Goal: Information Seeking & Learning: Learn about a topic

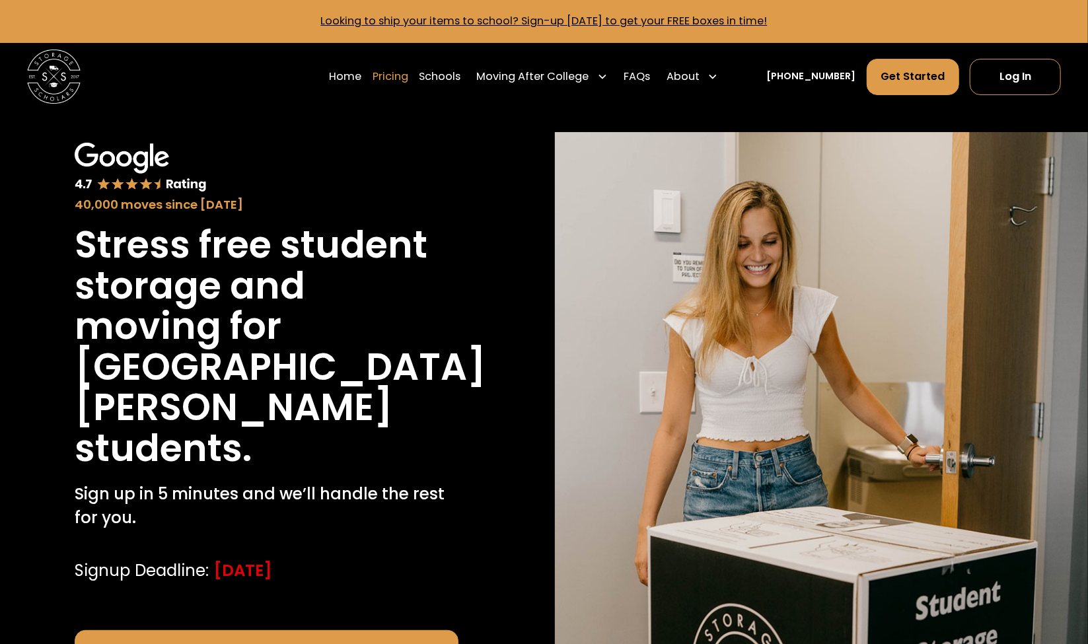
click at [408, 78] on link "Pricing" at bounding box center [391, 77] width 36 height 38
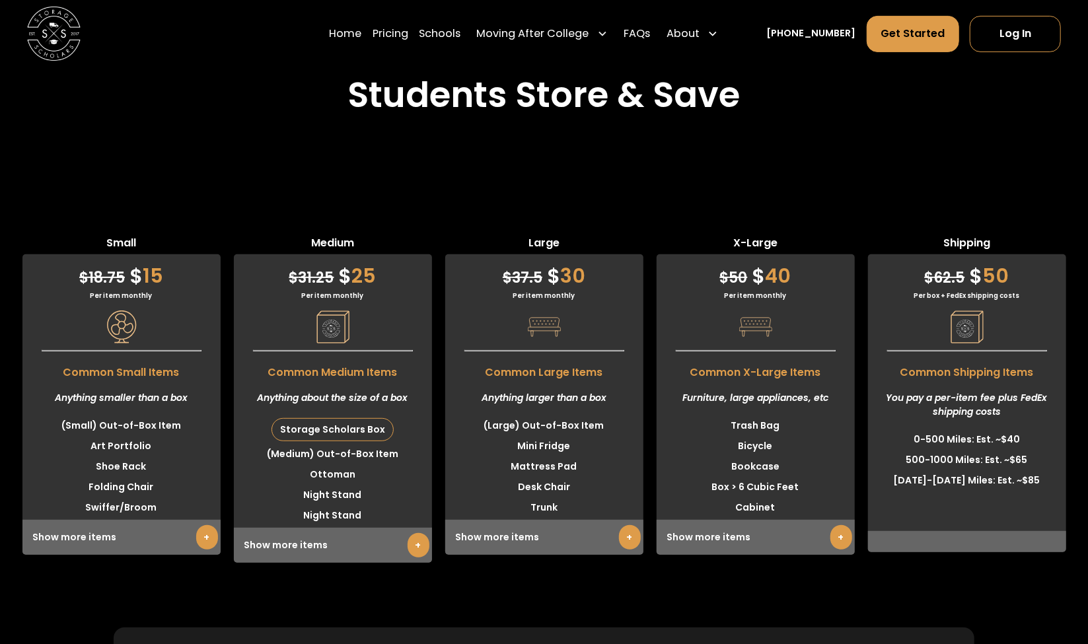
scroll to position [3553, 0]
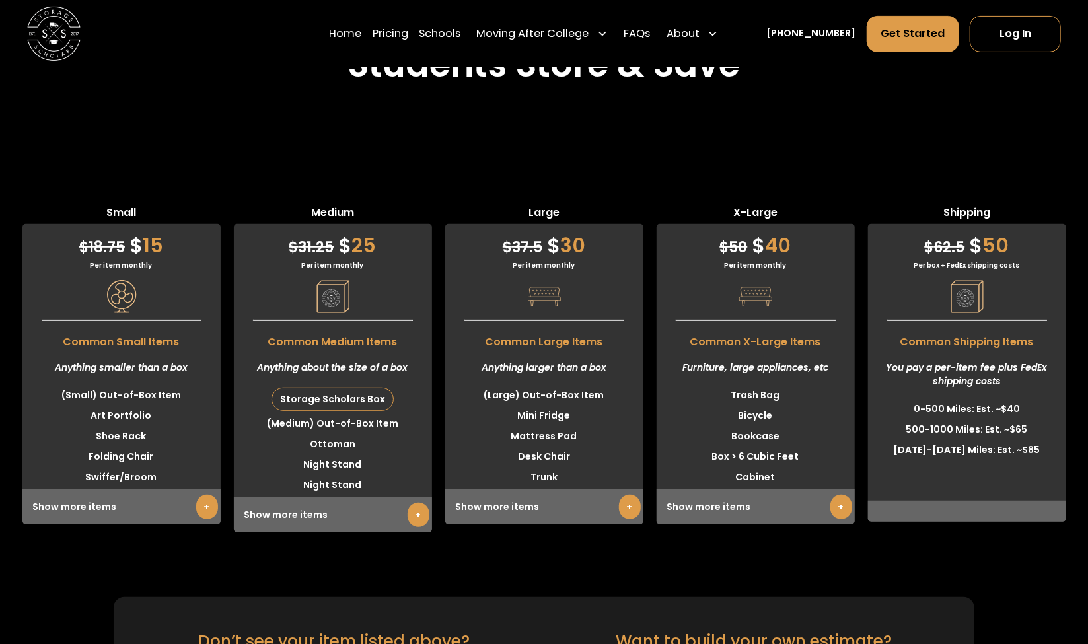
click at [622, 495] on link "+" at bounding box center [630, 507] width 22 height 24
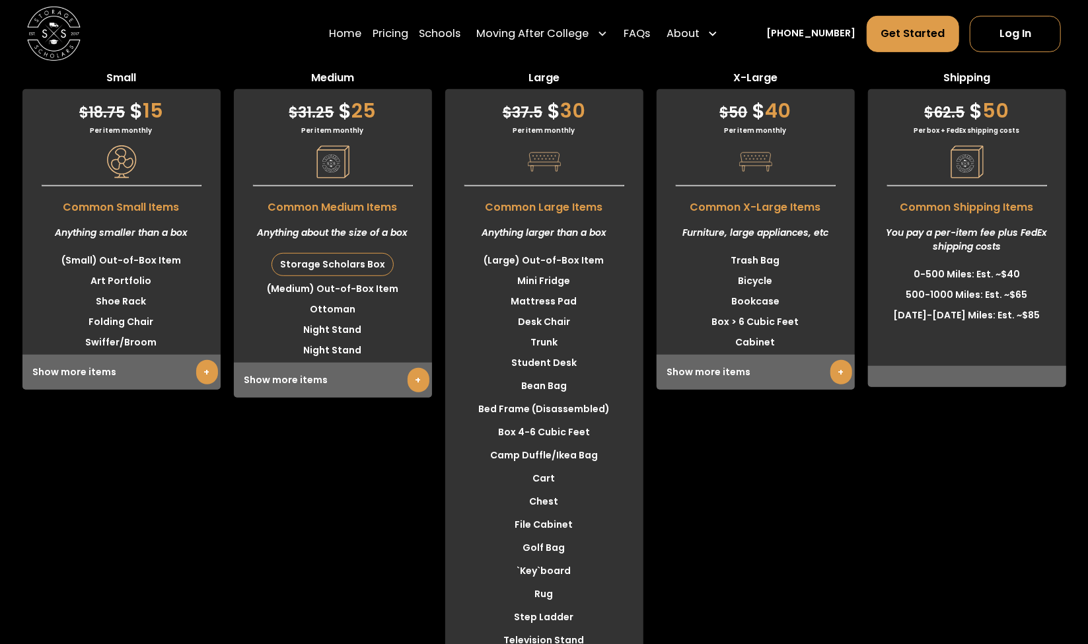
scroll to position [3694, 0]
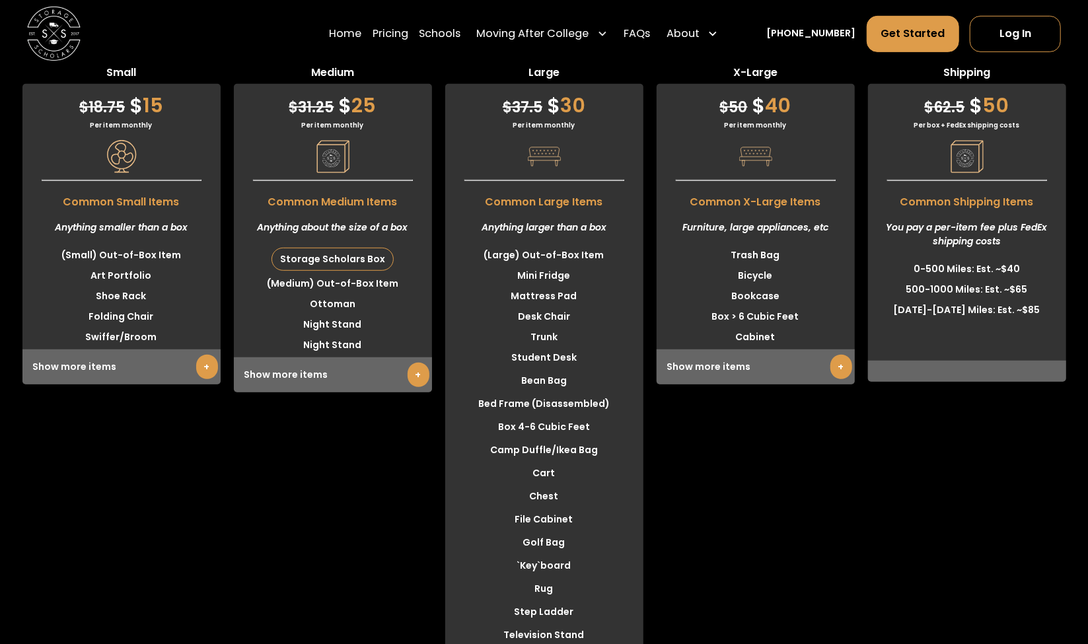
click at [420, 363] on link "+" at bounding box center [419, 375] width 22 height 24
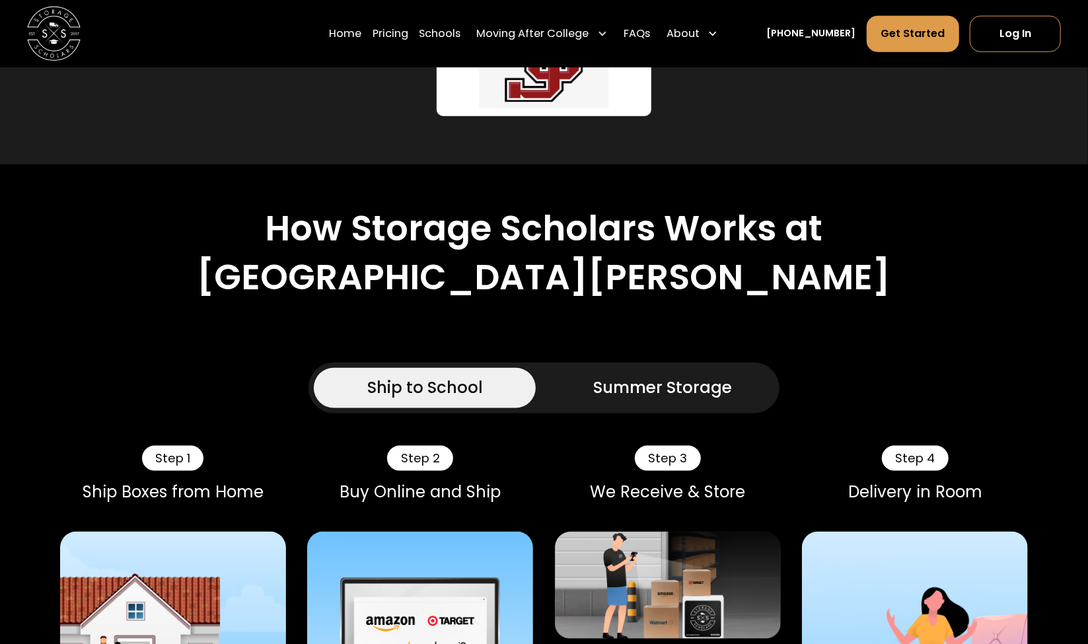
scroll to position [818, 0]
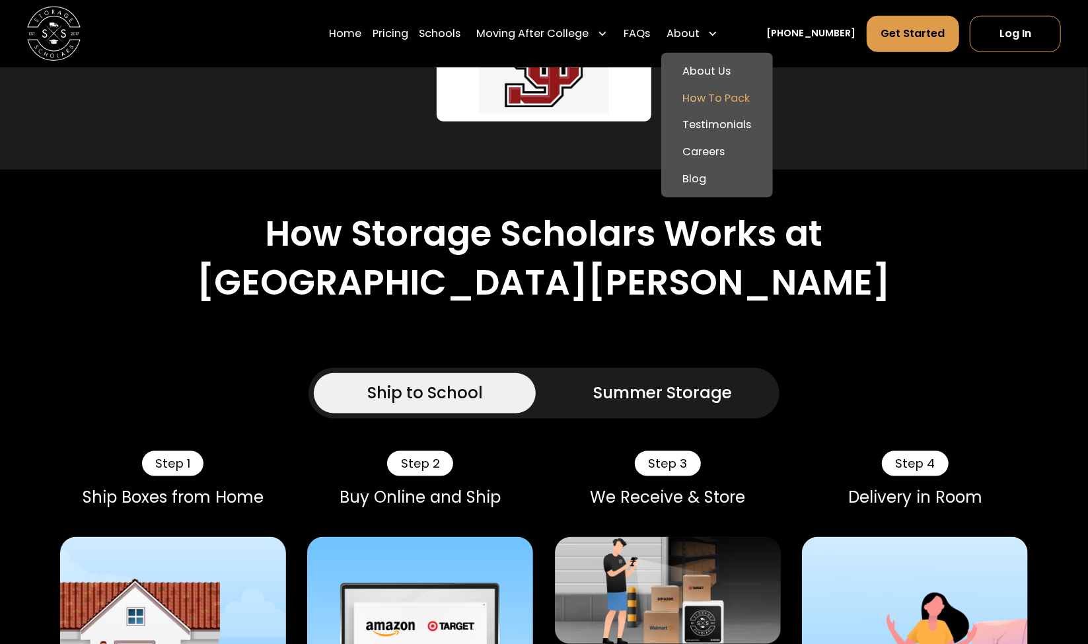
drag, startPoint x: 704, startPoint y: 35, endPoint x: 717, endPoint y: 93, distance: 59.6
click at [717, 52] on div "About About Us How To Pack Testimonials Careers Blog" at bounding box center [692, 34] width 63 height 38
click at [717, 93] on link "How To Pack" at bounding box center [716, 98] width 101 height 27
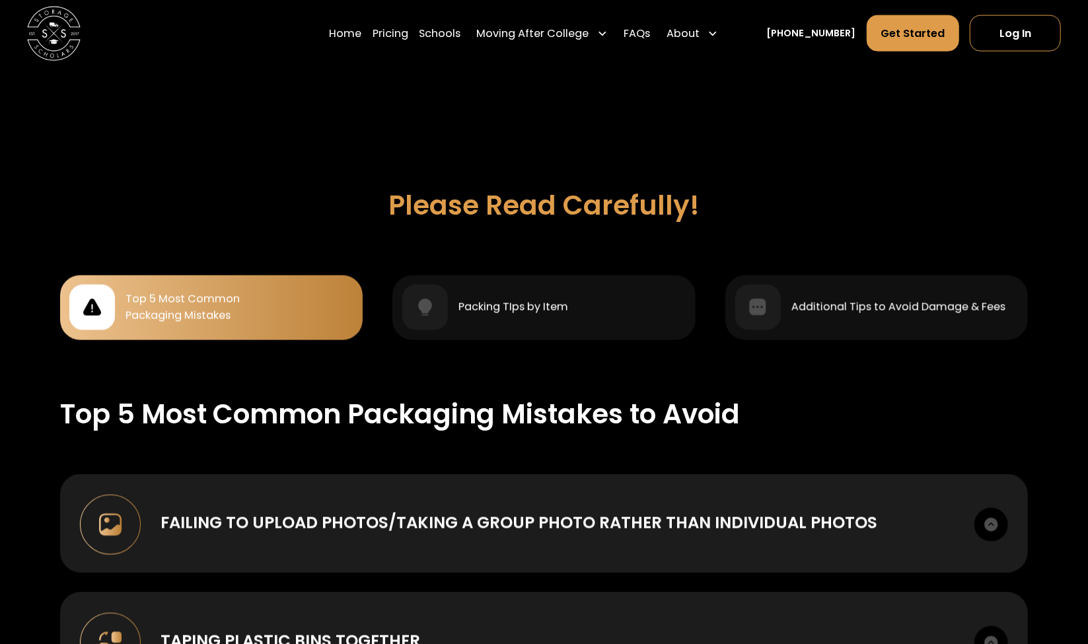
scroll to position [1111, 0]
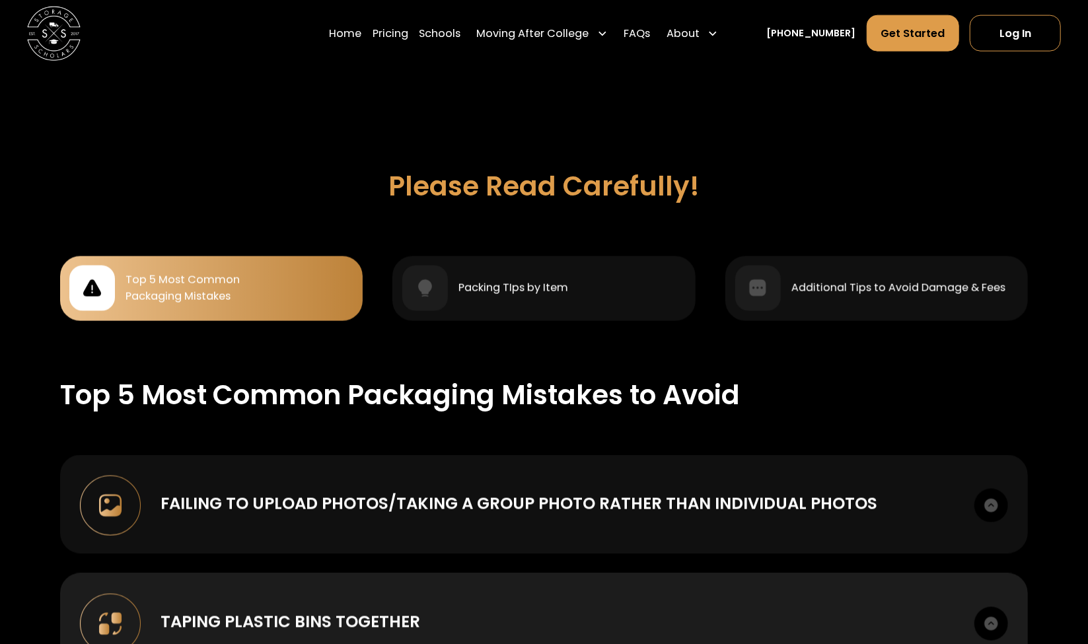
click at [987, 503] on img at bounding box center [991, 506] width 34 height 34
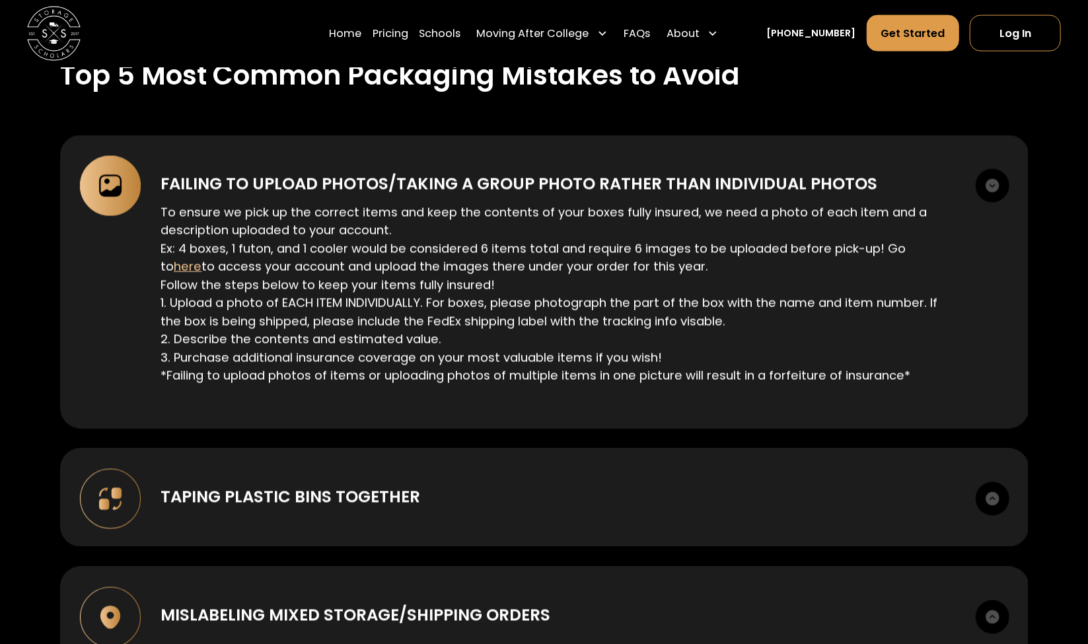
scroll to position [1490, 0]
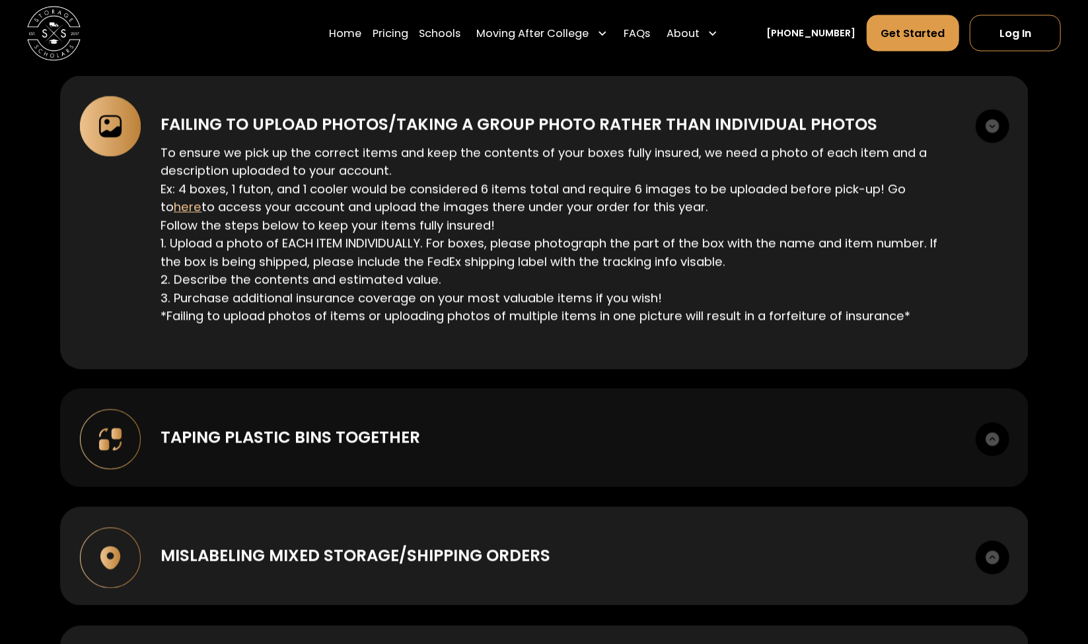
click at [991, 434] on img at bounding box center [993, 440] width 34 height 34
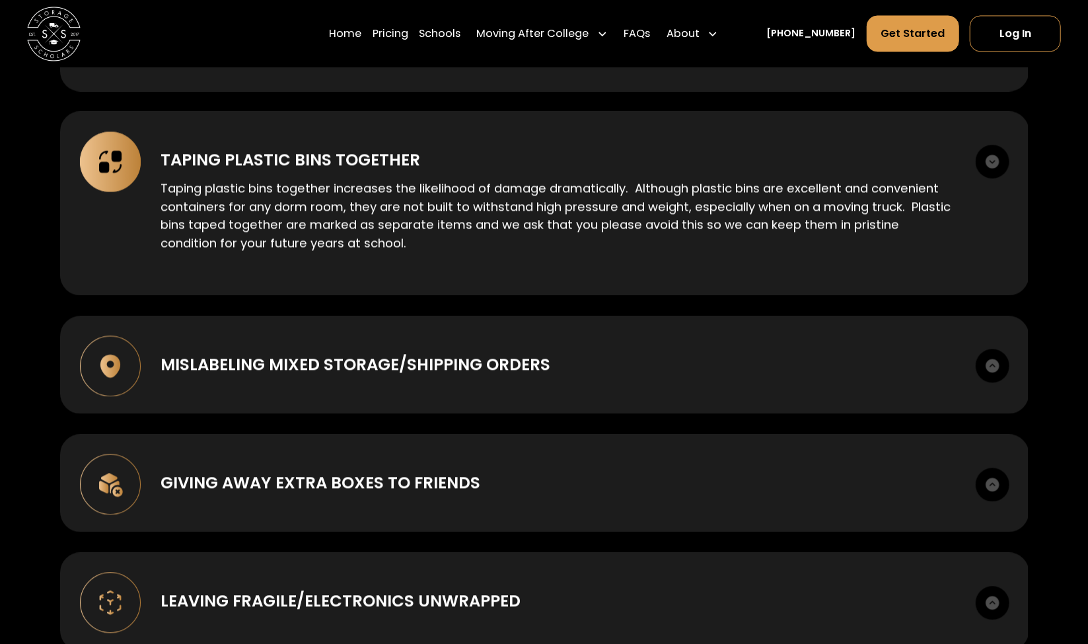
scroll to position [1785, 0]
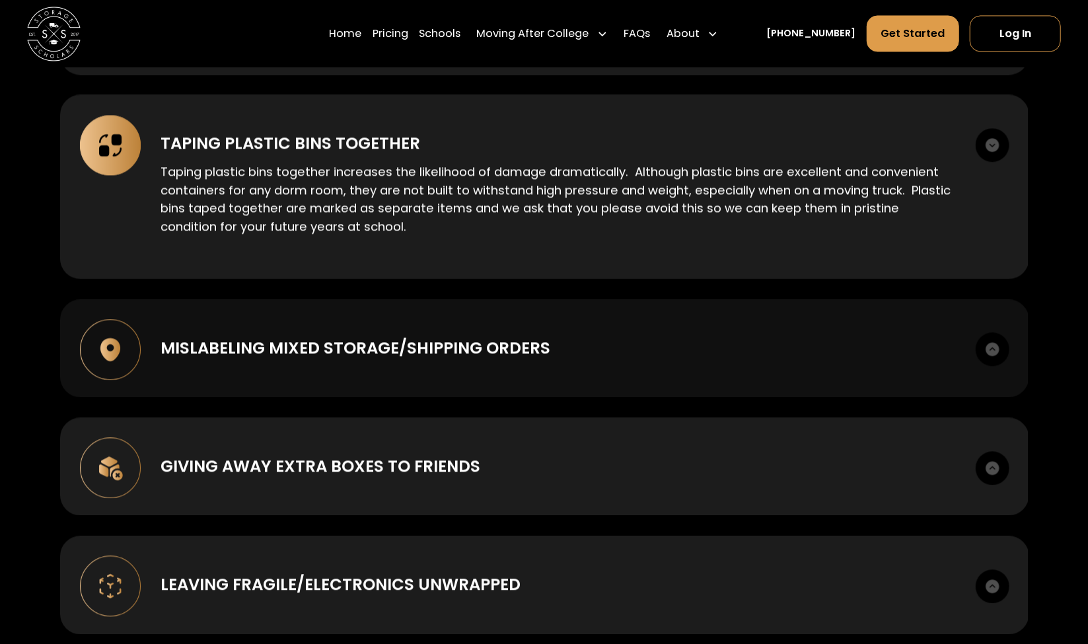
click at [988, 335] on img at bounding box center [993, 349] width 34 height 34
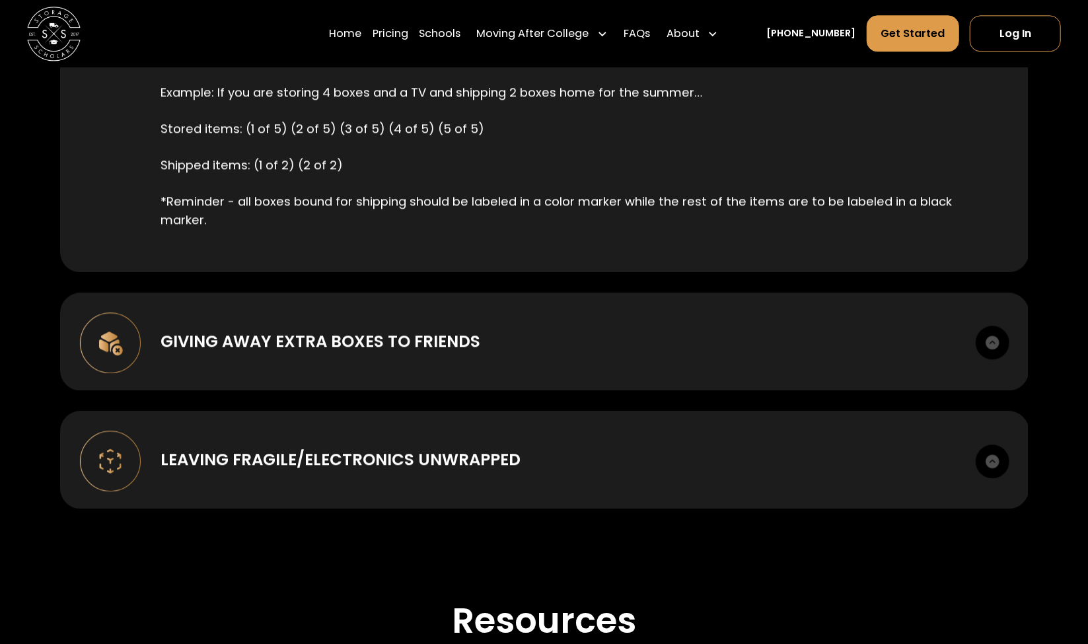
scroll to position [2159, 0]
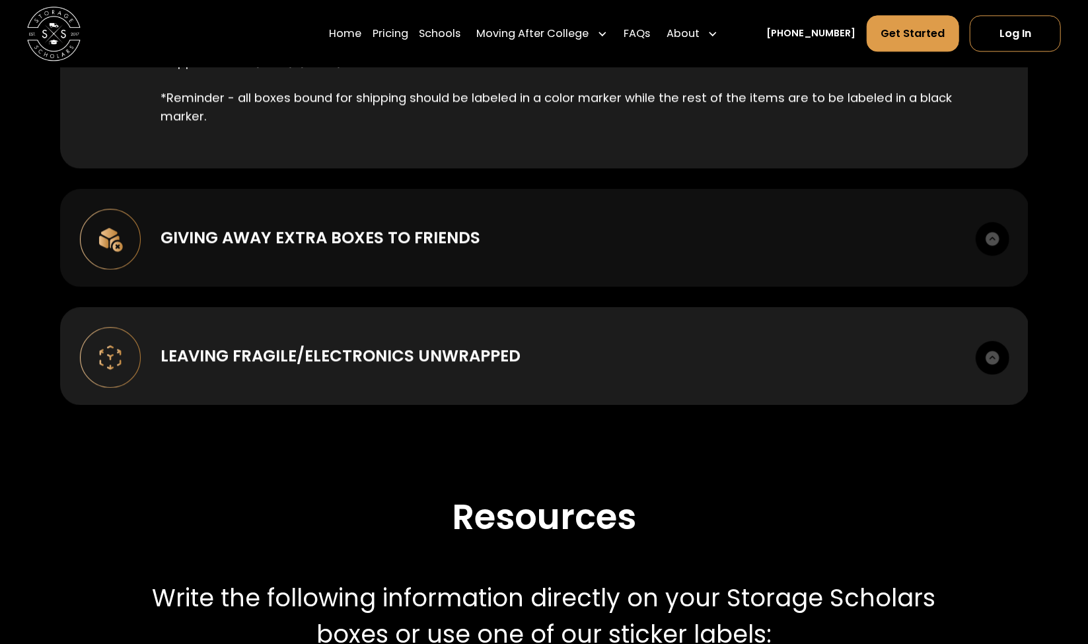
click at [993, 250] on img at bounding box center [993, 239] width 34 height 34
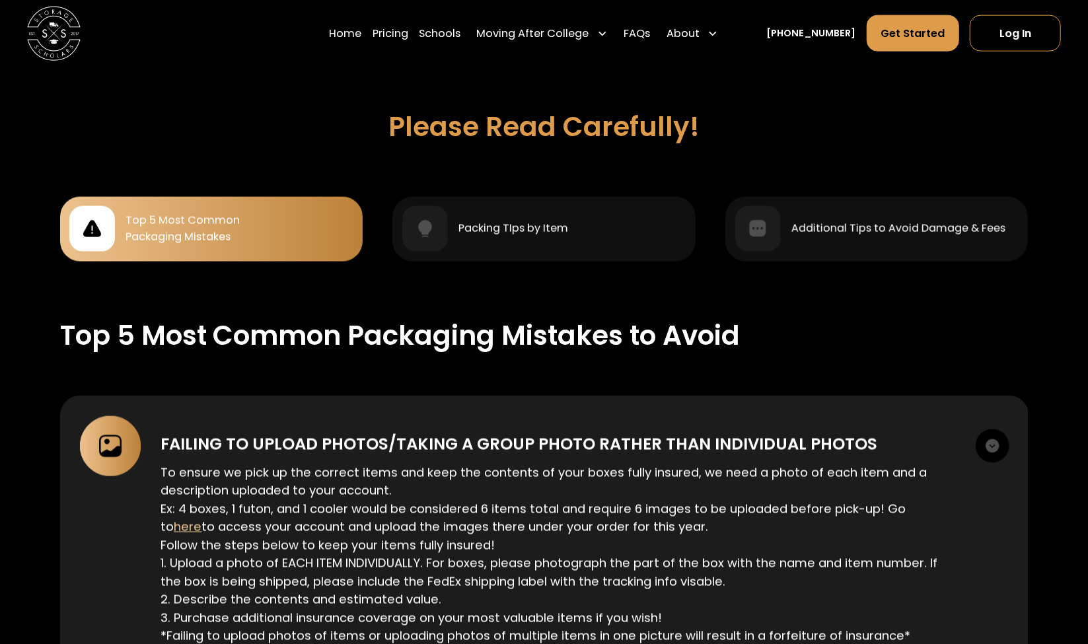
scroll to position [1172, 0]
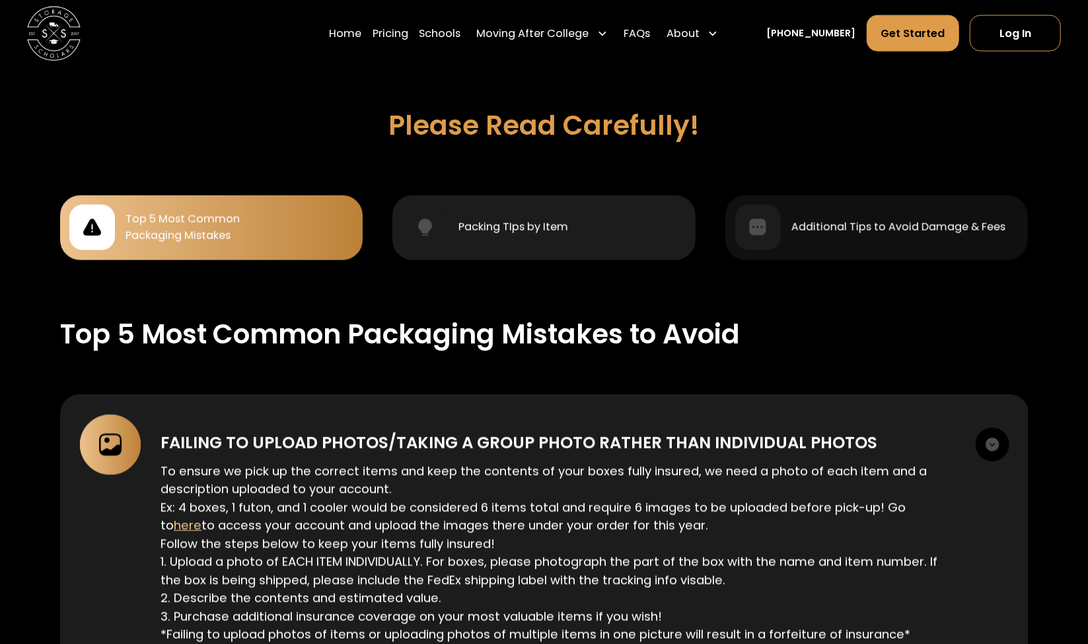
click at [501, 231] on div "Packing TIps by Item" at bounding box center [544, 228] width 284 height 46
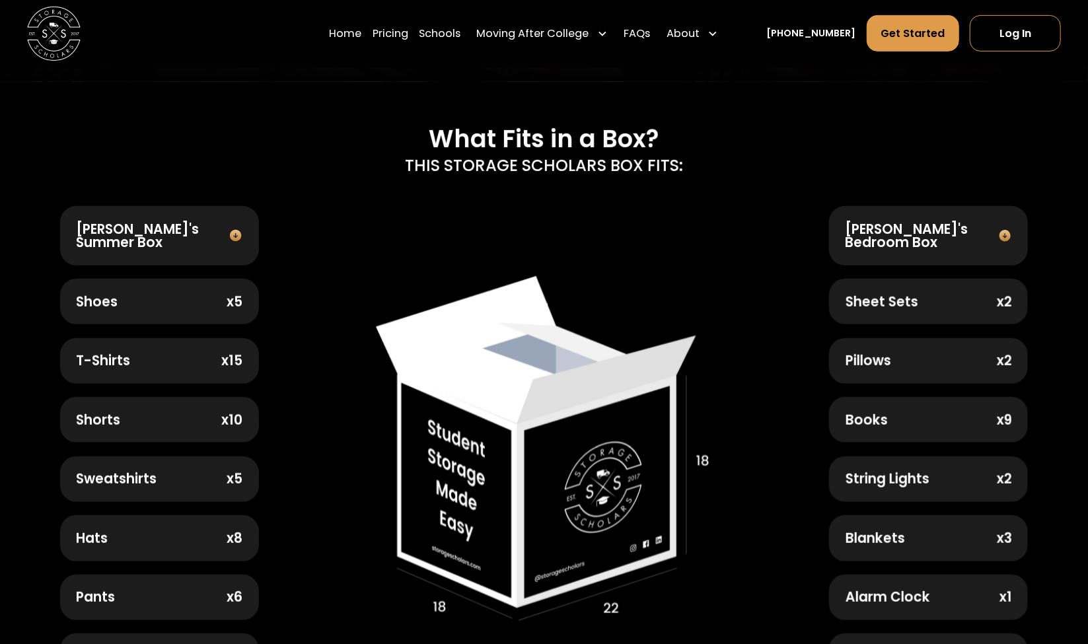
scroll to position [472, 0]
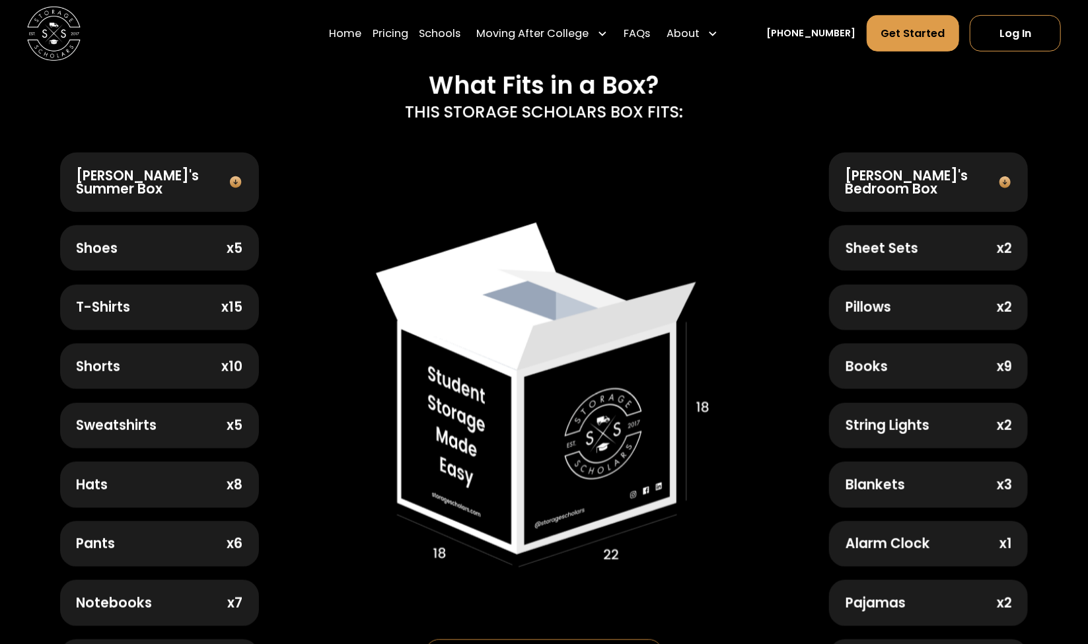
click at [226, 184] on img at bounding box center [235, 182] width 19 height 14
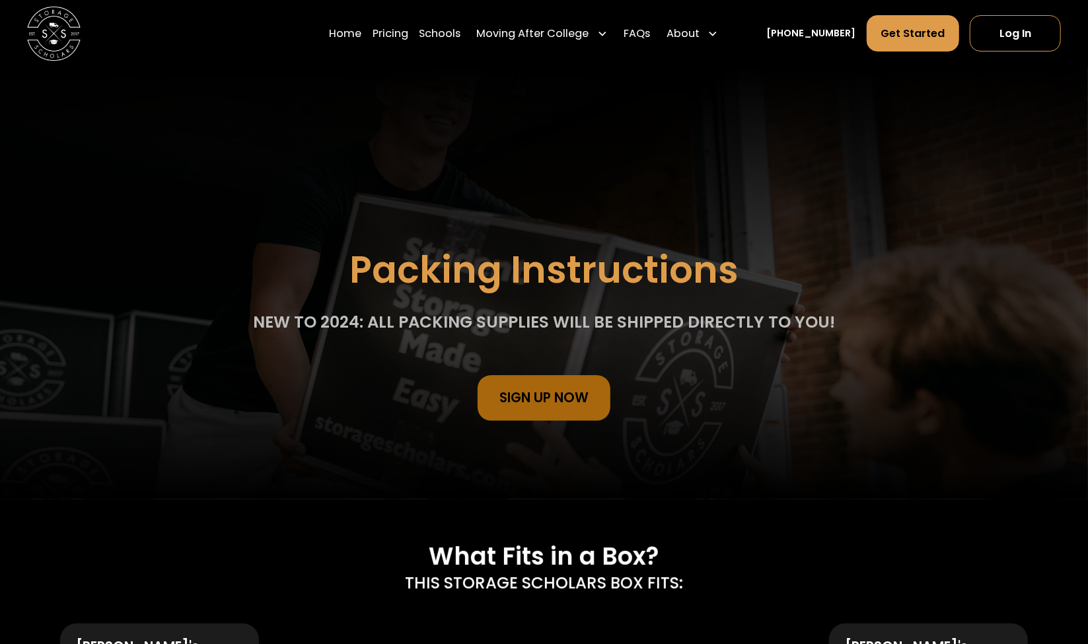
scroll to position [0, 0]
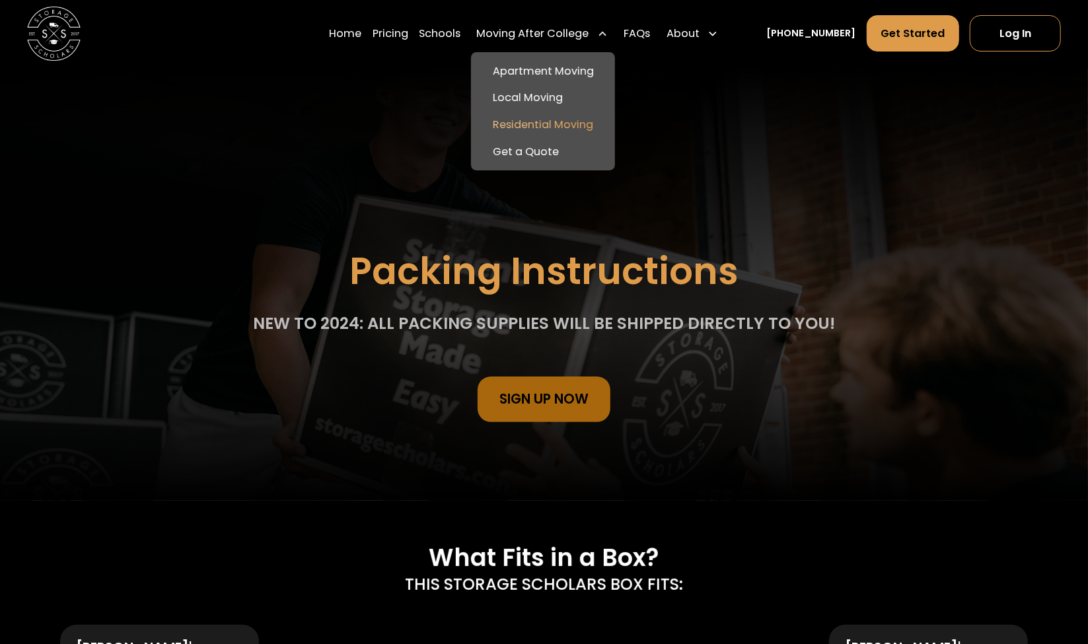
click at [524, 120] on link "Residential Moving" at bounding box center [542, 125] width 133 height 27
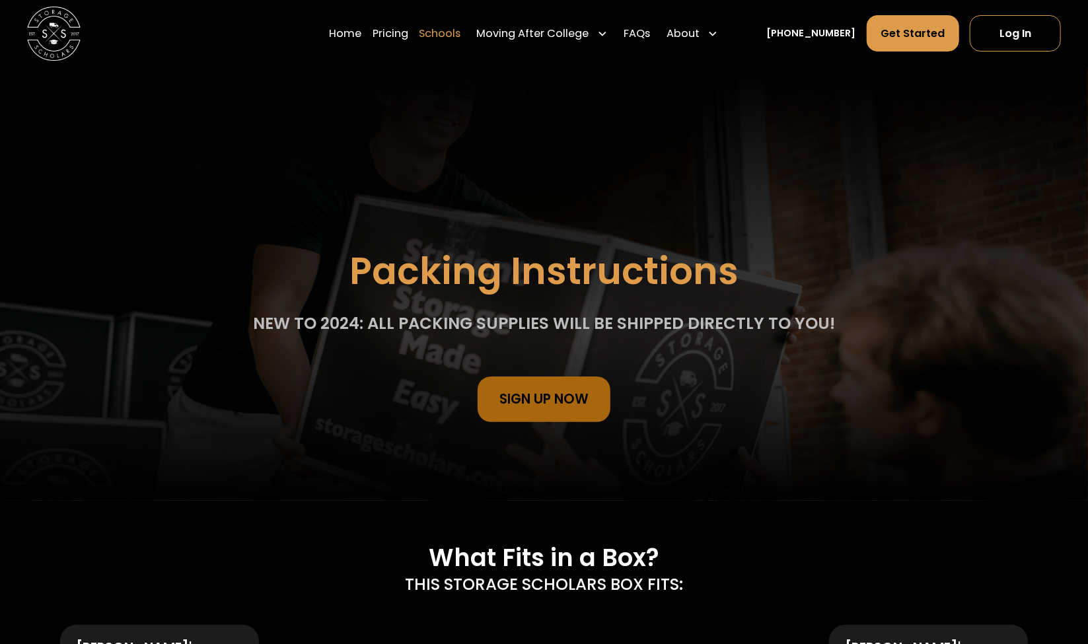
click at [452, 29] on link "Schools" at bounding box center [440, 34] width 42 height 38
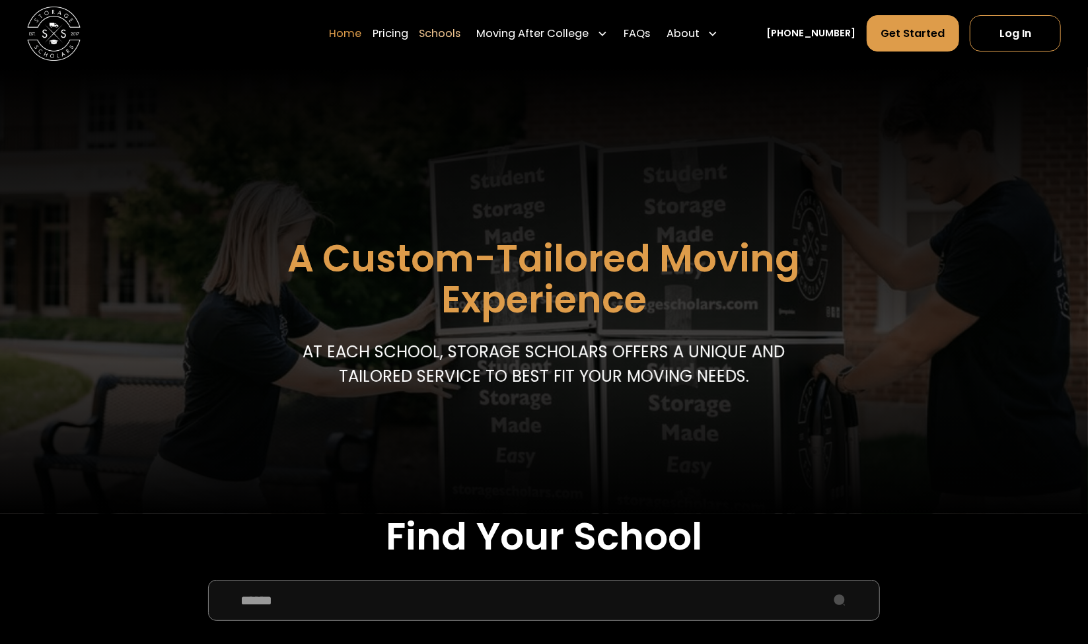
click at [353, 31] on link "Home" at bounding box center [345, 34] width 32 height 38
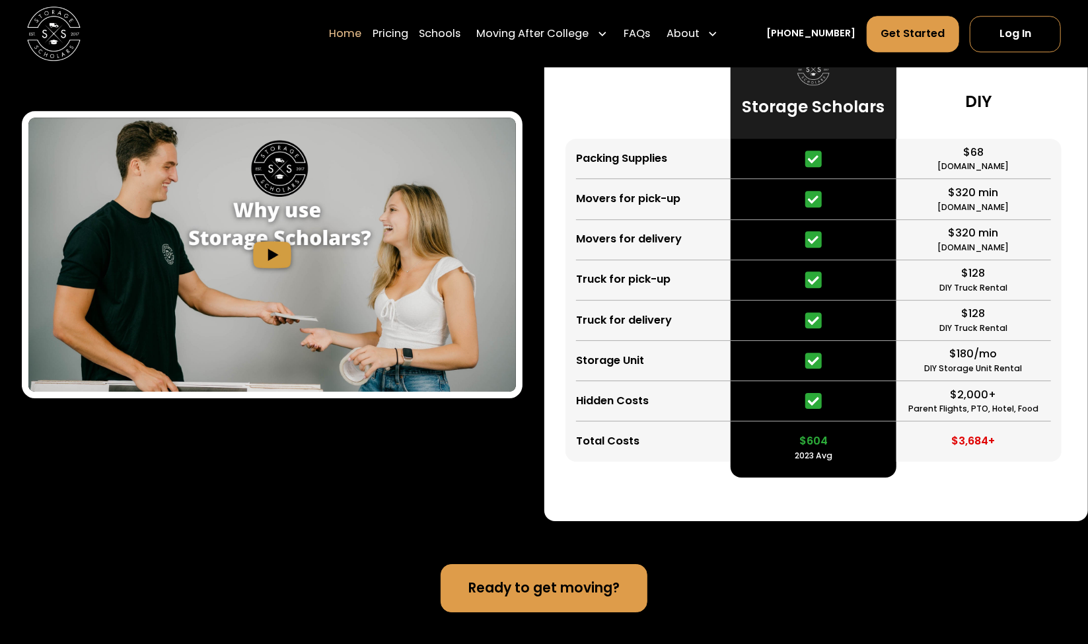
scroll to position [2470, 0]
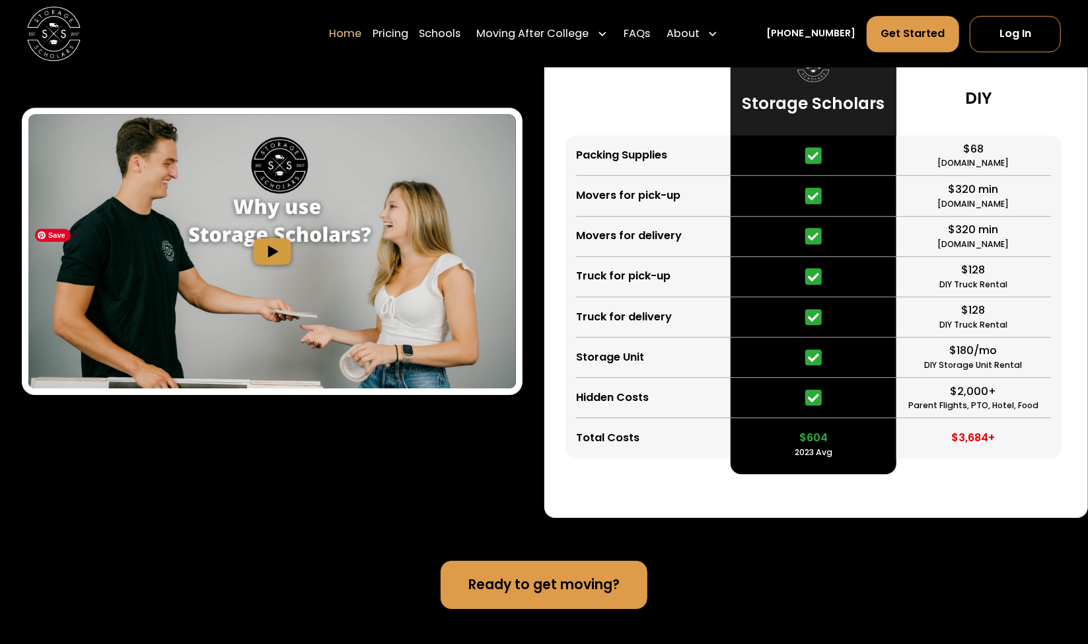
click at [271, 360] on img "open lightbox" at bounding box center [271, 251] width 487 height 274
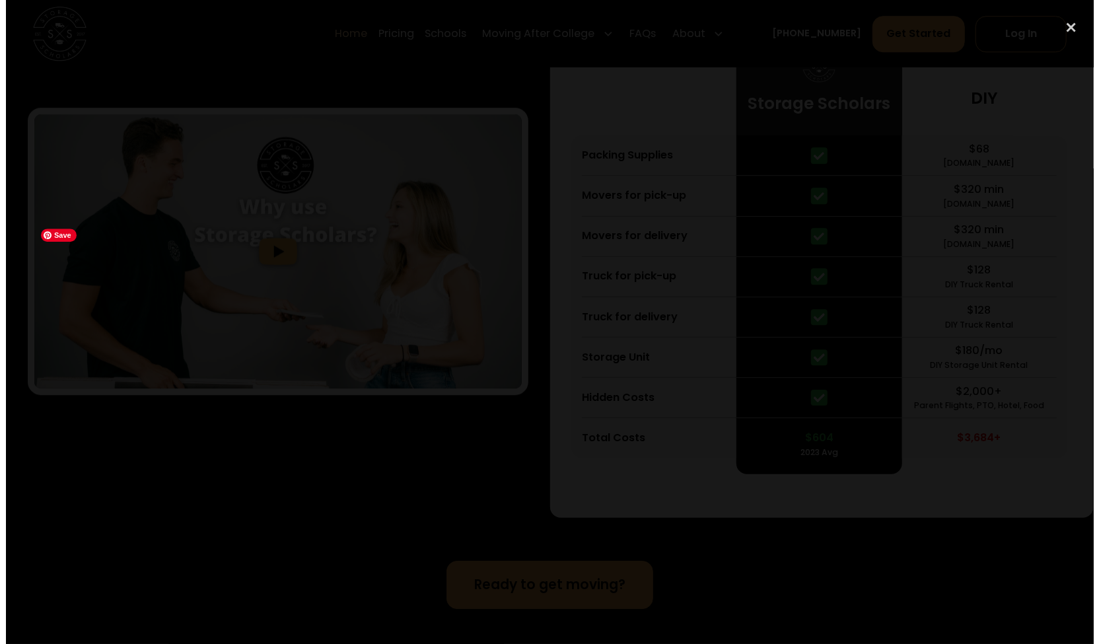
scroll to position [2473, 0]
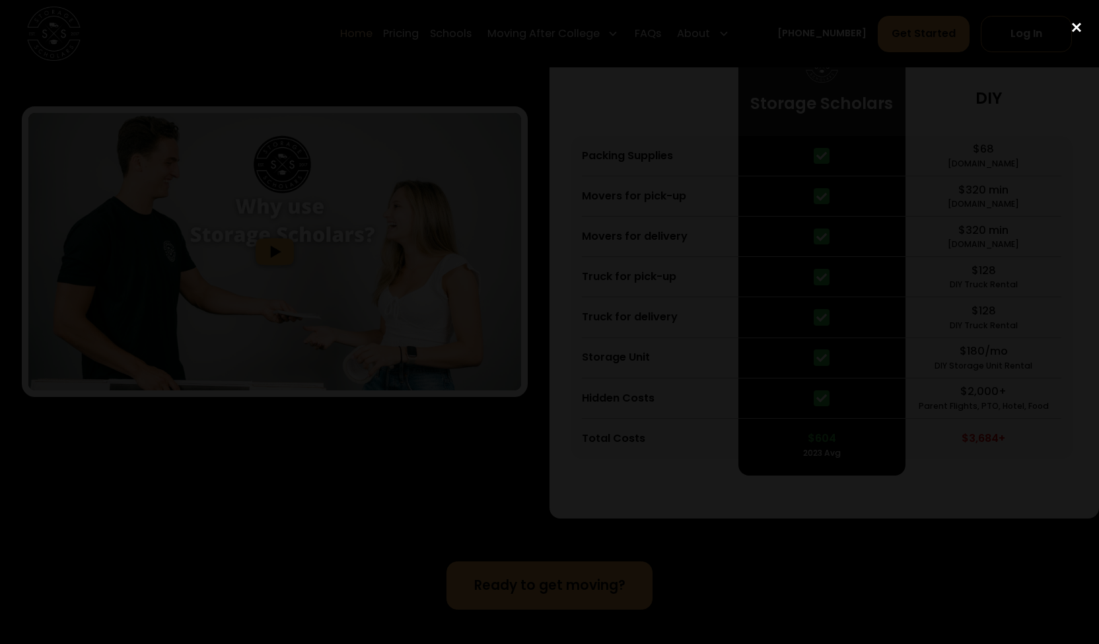
click at [1081, 26] on div "close lightbox" at bounding box center [1076, 27] width 45 height 29
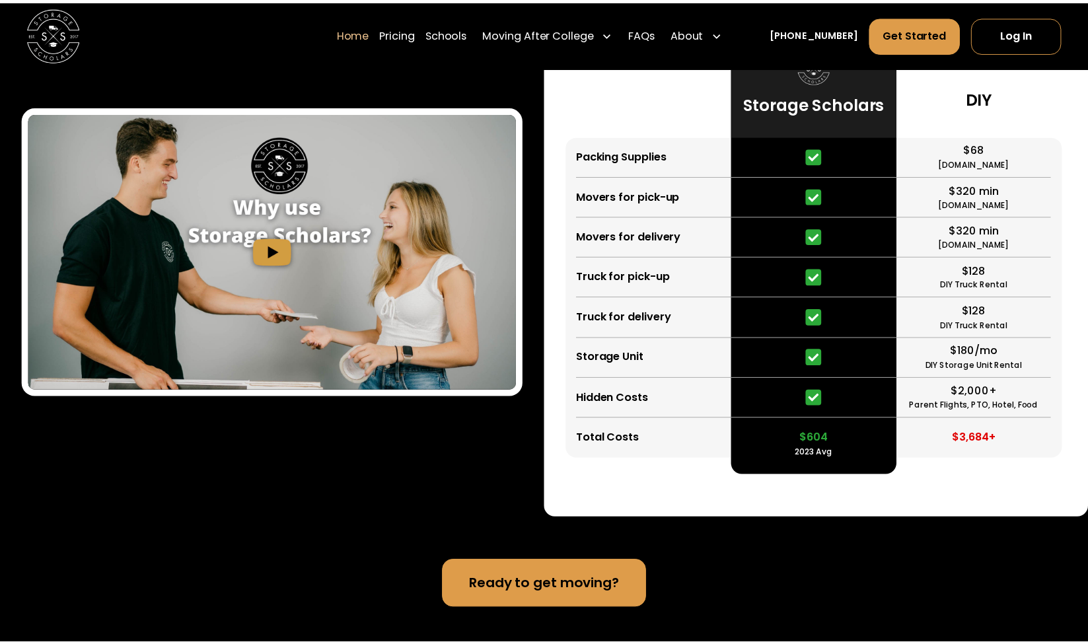
scroll to position [2470, 0]
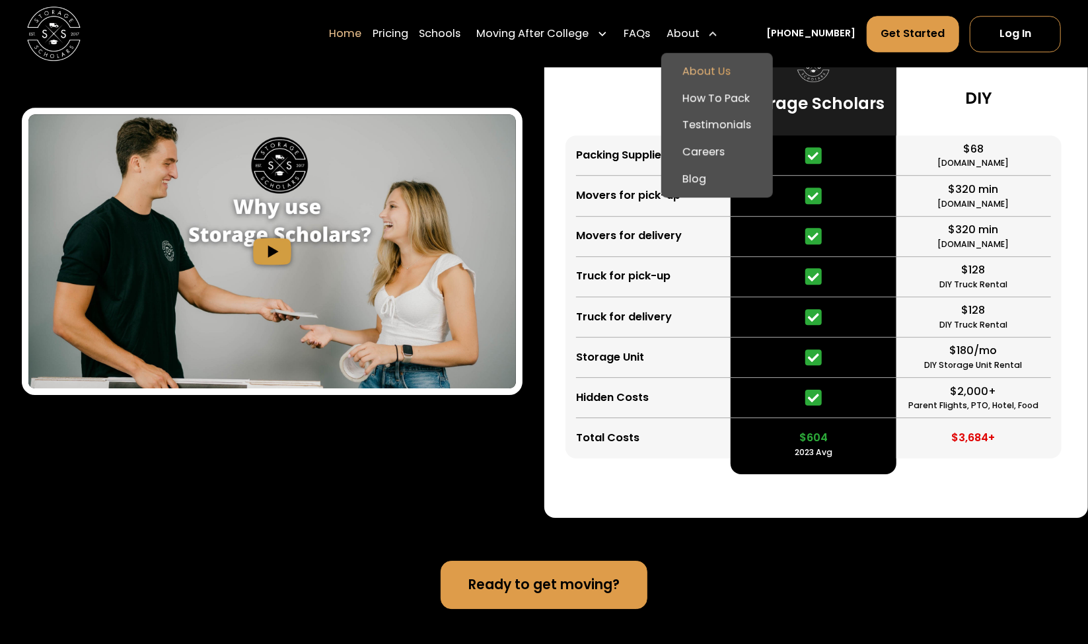
click at [705, 69] on link "About Us" at bounding box center [716, 71] width 101 height 27
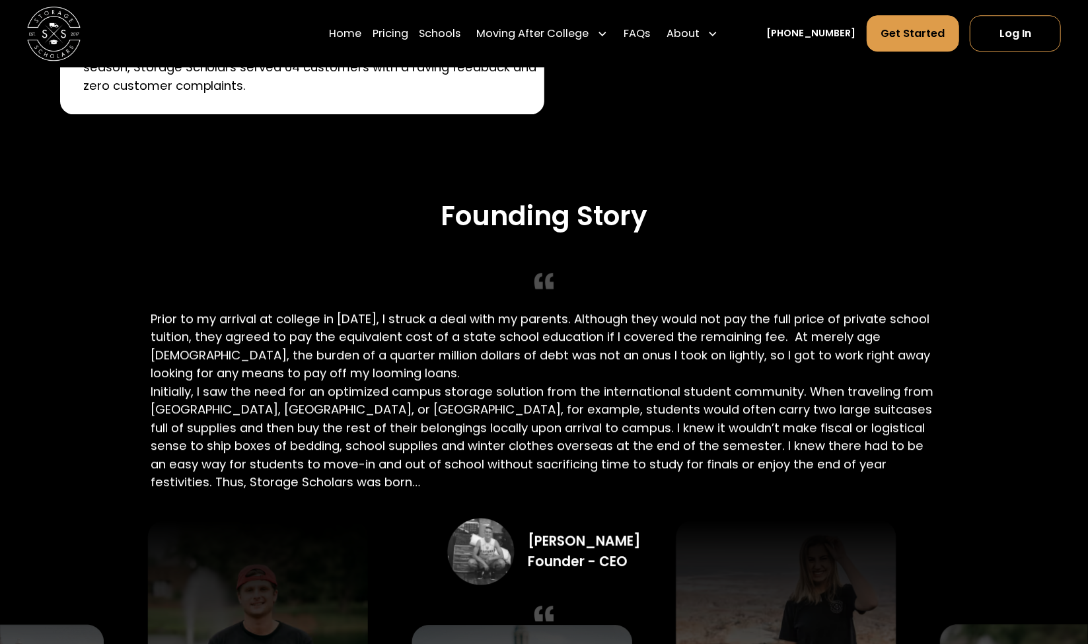
scroll to position [2444, 0]
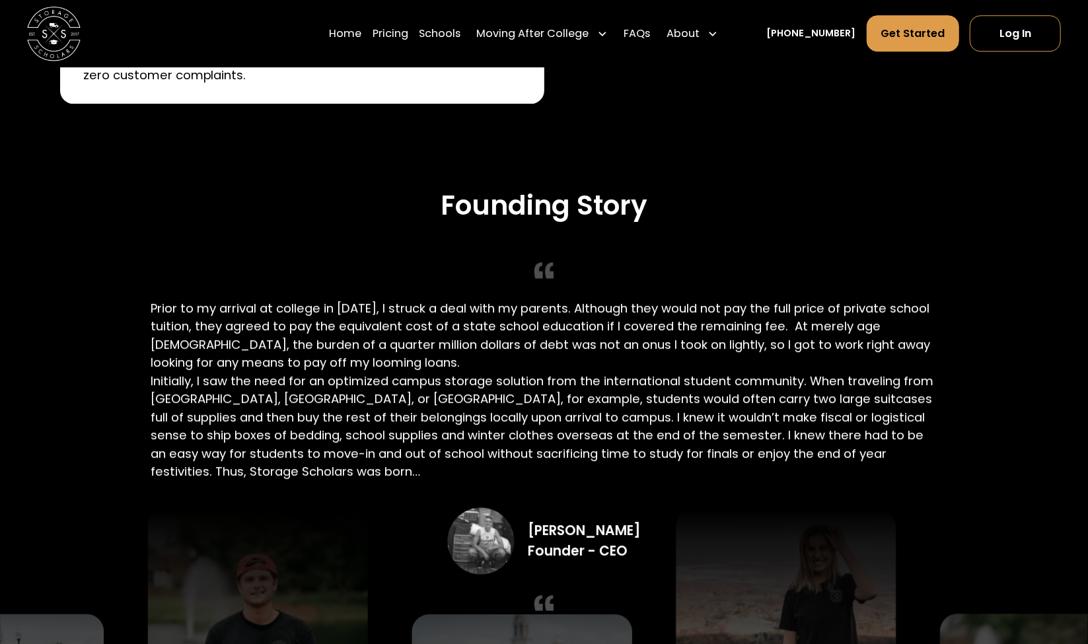
drag, startPoint x: 1089, startPoint y: 51, endPoint x: 1098, endPoint y: 258, distance: 207.6
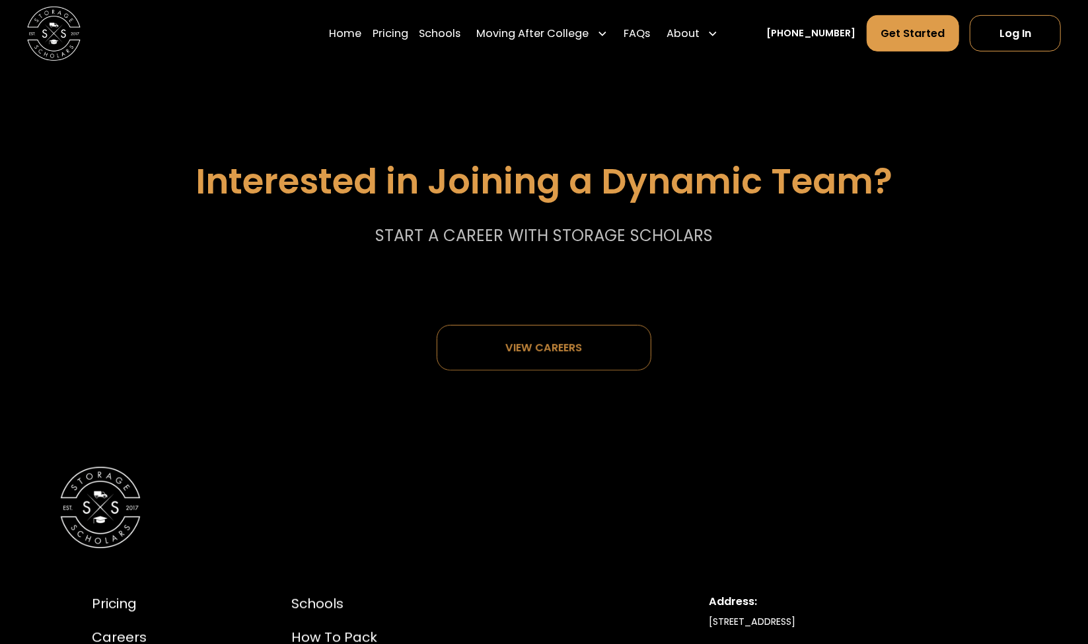
scroll to position [6917, 0]
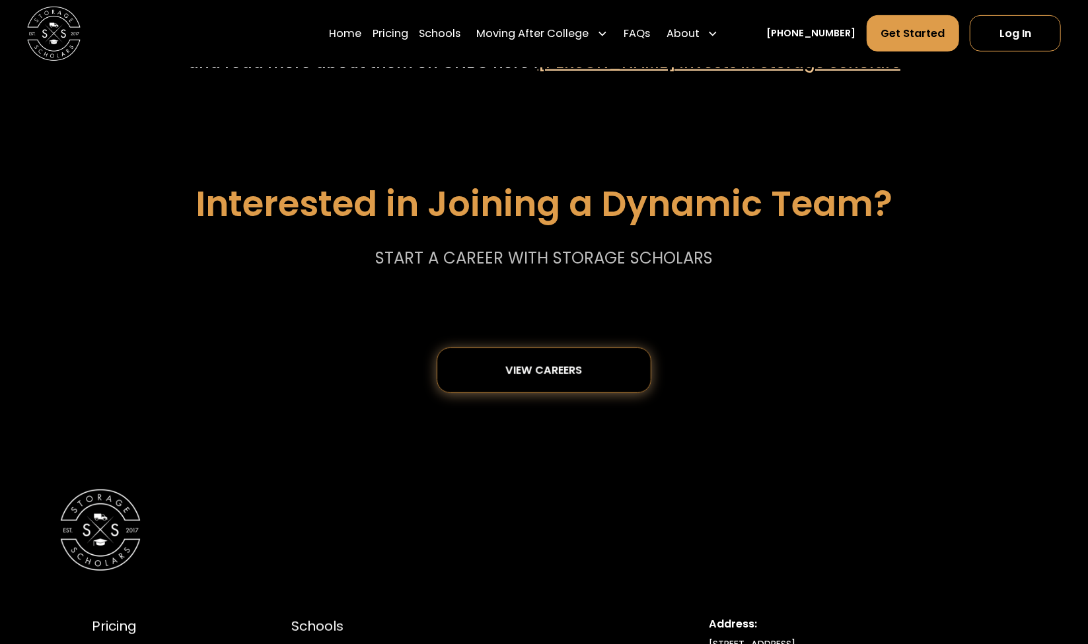
click at [534, 387] on div "View careers" at bounding box center [544, 370] width 125 height 44
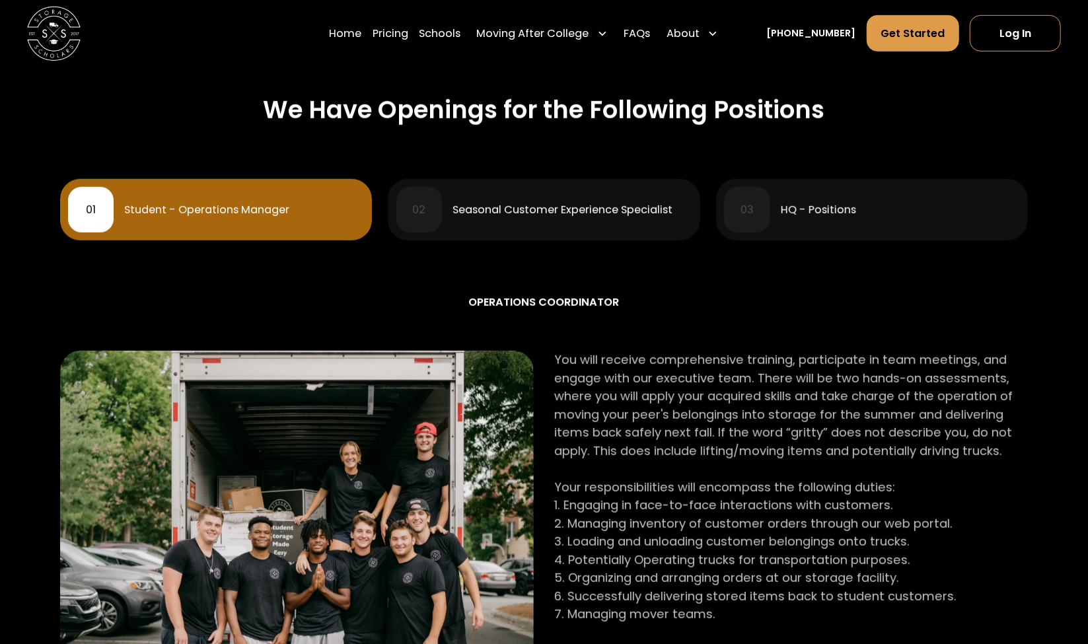
scroll to position [585, 0]
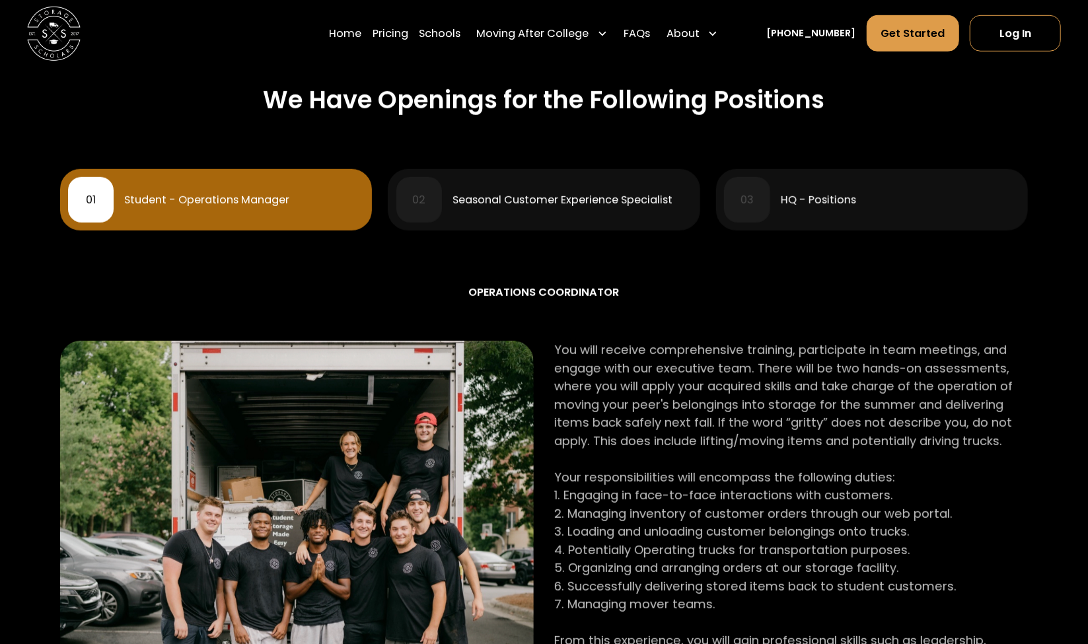
click at [863, 186] on div "03 HQ - Positions" at bounding box center [872, 200] width 296 height 46
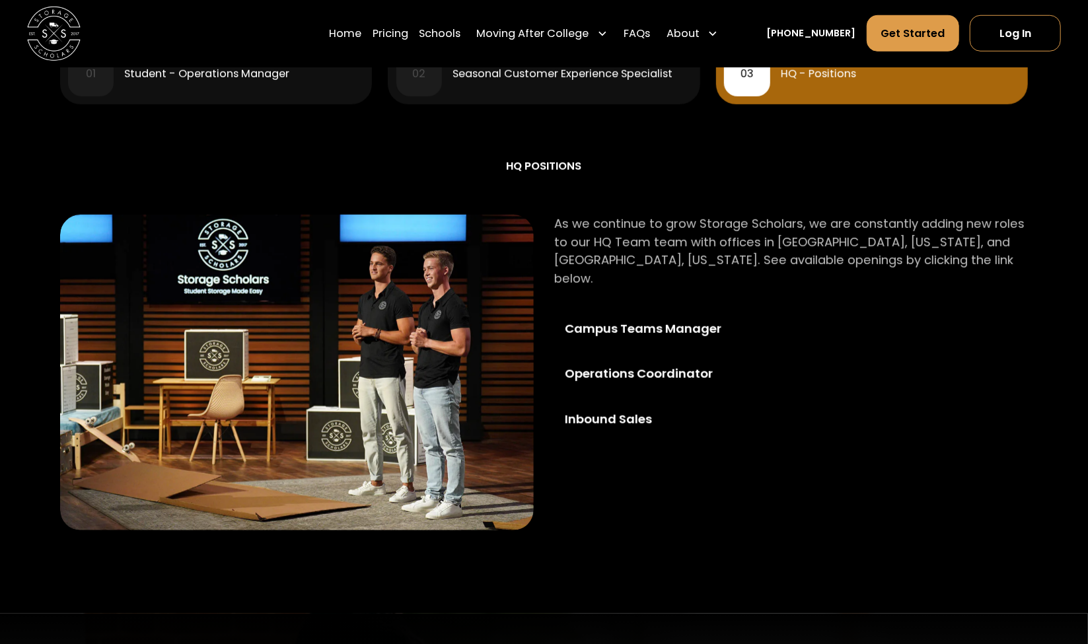
scroll to position [718, 0]
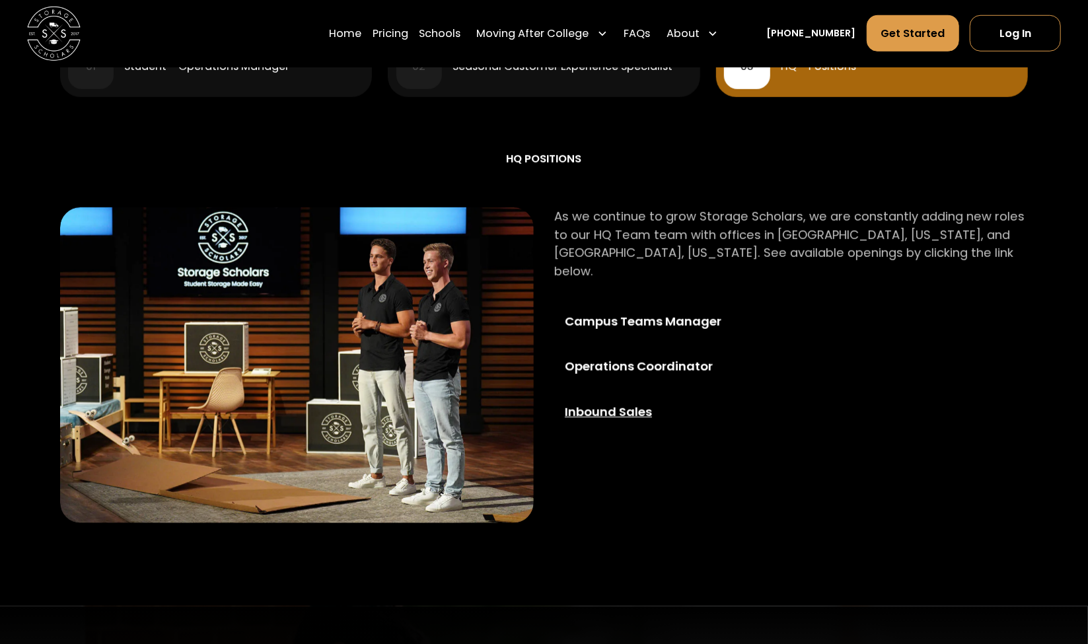
click at [576, 403] on div "Inbound Sales" at bounding box center [662, 412] width 194 height 18
